Goal: Check status: Check status

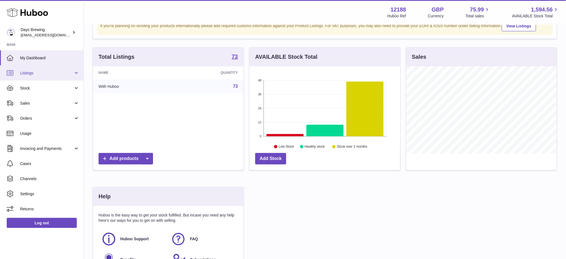
scroll to position [37, 0]
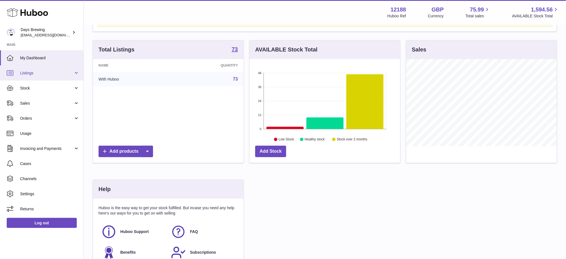
click at [32, 78] on link "Listings" at bounding box center [42, 72] width 84 height 15
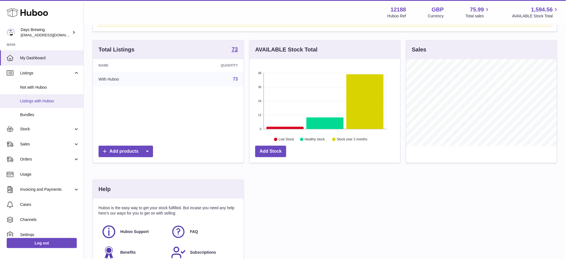
click at [32, 102] on span "Listings with Huboo" at bounding box center [49, 100] width 59 height 5
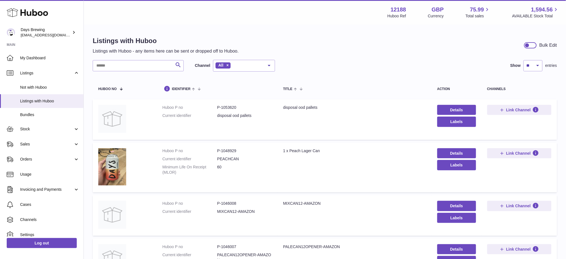
click at [228, 148] on dd "P-1048929" at bounding box center [244, 150] width 55 height 5
copy dd "1048929"
click at [453, 151] on link "Details" at bounding box center [456, 153] width 39 height 10
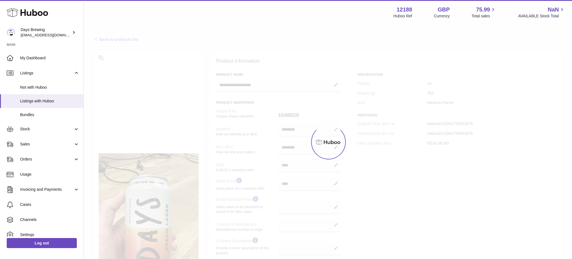
select select
select select "****"
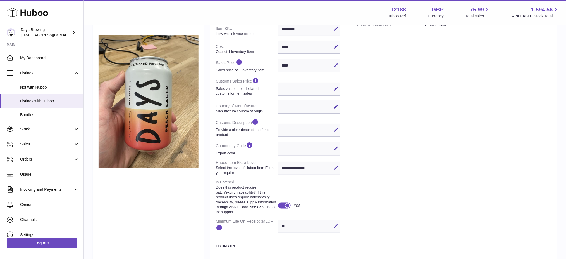
scroll to position [74, 0]
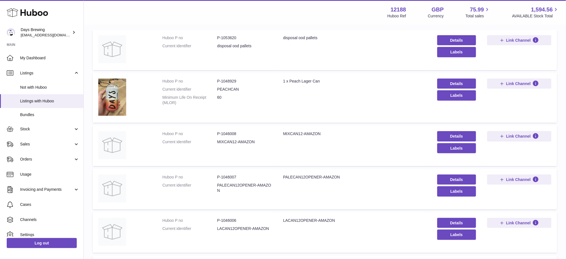
scroll to position [186, 0]
